Goal: Book appointment/travel/reservation

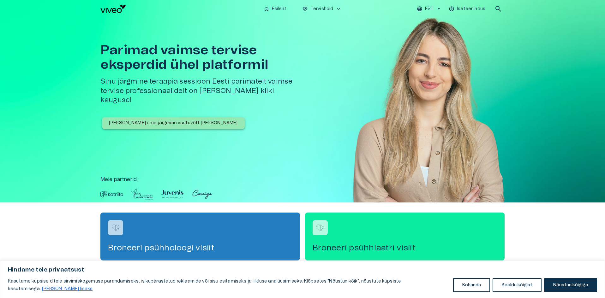
click at [150, 120] on p "[PERSON_NAME] oma järgmine vastuvõtt [PERSON_NAME]" at bounding box center [173, 123] width 129 height 7
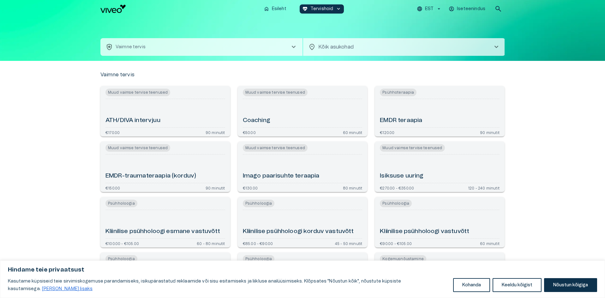
click at [111, 109] on div "ATH/DIVA intervjuu" at bounding box center [165, 113] width 120 height 23
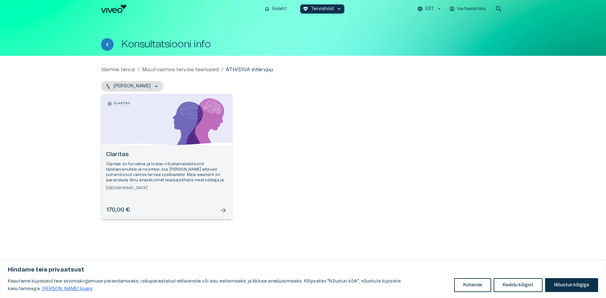
click at [120, 127] on div "Open selected supplier available booking dates" at bounding box center [166, 119] width 131 height 51
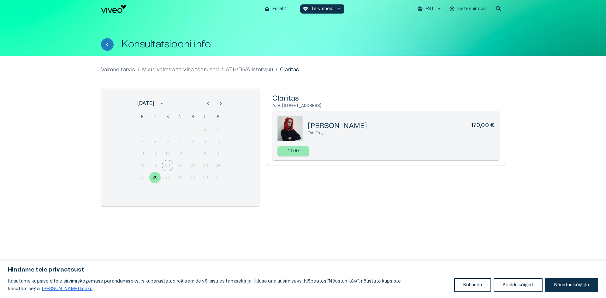
click at [122, 52] on div "Konsultatsiooni info" at bounding box center [303, 37] width 404 height 38
click at [108, 51] on div "Konsultatsiooni info" at bounding box center [303, 37] width 404 height 38
click at [107, 43] on icon "Tagasi" at bounding box center [107, 45] width 2 height 4
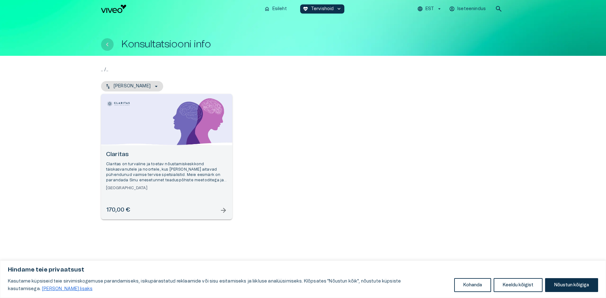
click at [103, 47] on button "Tagasi" at bounding box center [107, 44] width 13 height 13
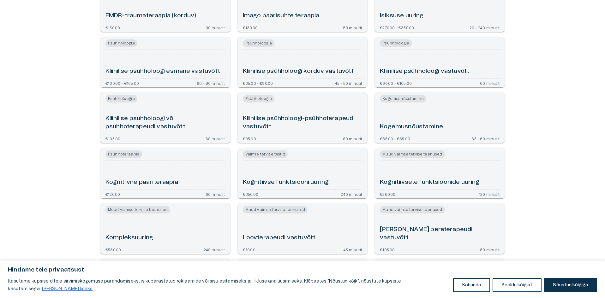
scroll to position [95, 0]
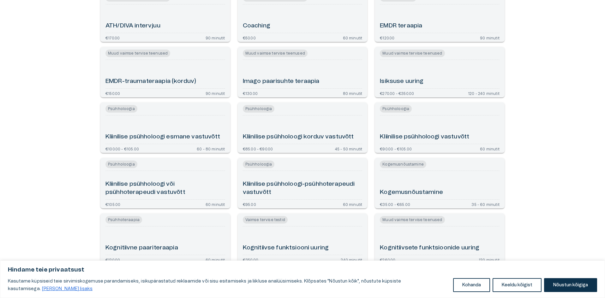
click at [301, 33] on div "Muud vaimse tervise teenused Coaching €50.00 60 minutit" at bounding box center [303, 16] width 130 height 51
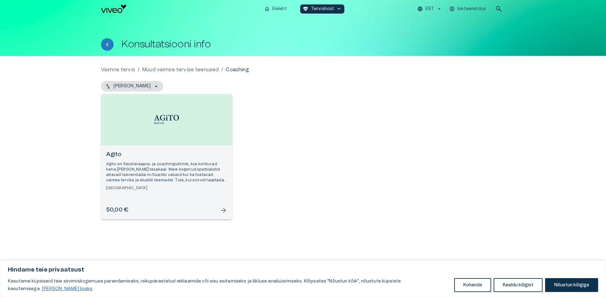
click at [164, 190] on h6 "[GEOGRAPHIC_DATA]" at bounding box center [166, 188] width 121 height 5
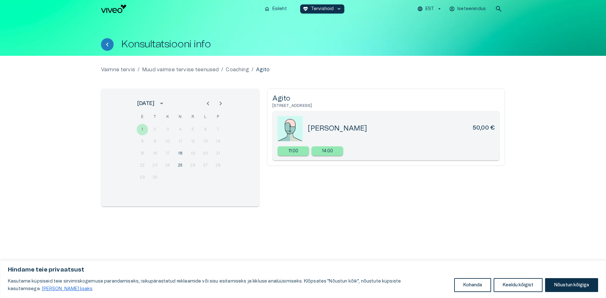
click at [108, 38] on div "Konsultatsiooni info" at bounding box center [303, 37] width 404 height 38
click at [107, 41] on icon "Tagasi" at bounding box center [108, 45] width 8 height 8
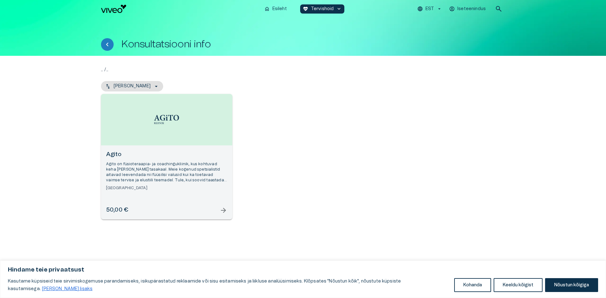
click at [107, 41] on icon "Tagasi" at bounding box center [108, 45] width 8 height 8
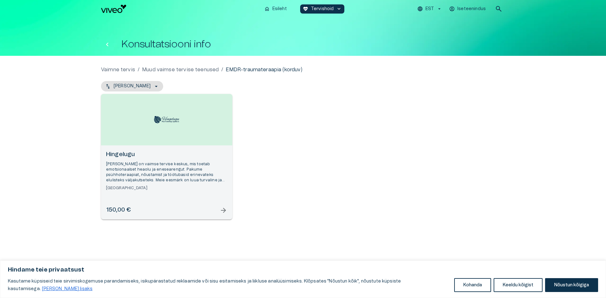
click at [106, 43] on icon "Tagasi" at bounding box center [108, 45] width 8 height 8
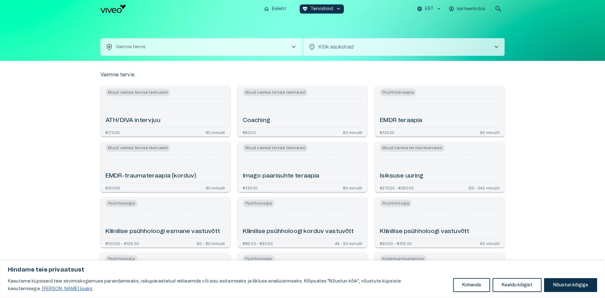
click at [114, 13] on img "Navigate to homepage" at bounding box center [112, 9] width 25 height 8
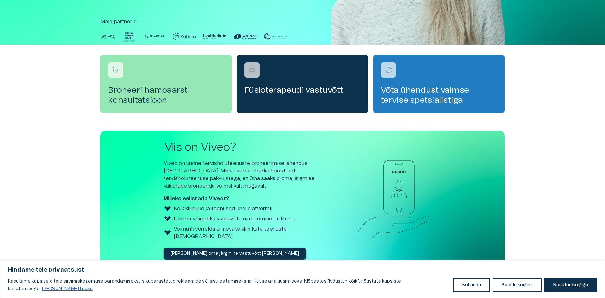
scroll to position [168, 0]
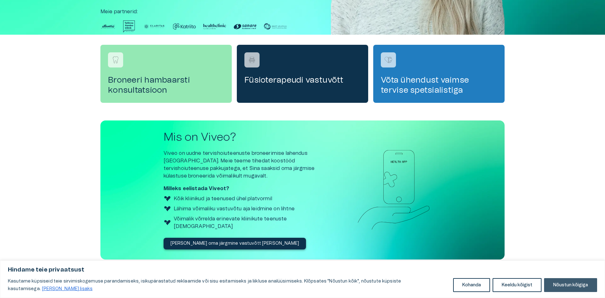
click at [574, 292] on button "Nõustun kõigiga" at bounding box center [570, 286] width 53 height 14
